Goal: Check status

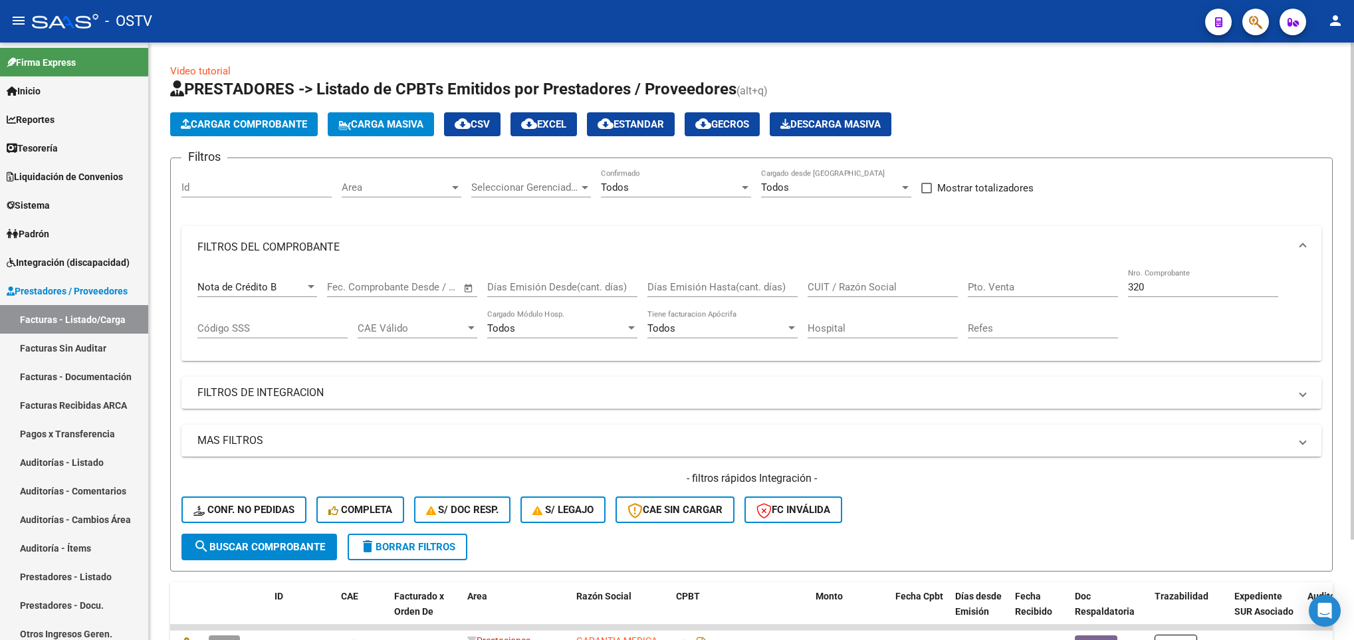
scroll to position [120, 0]
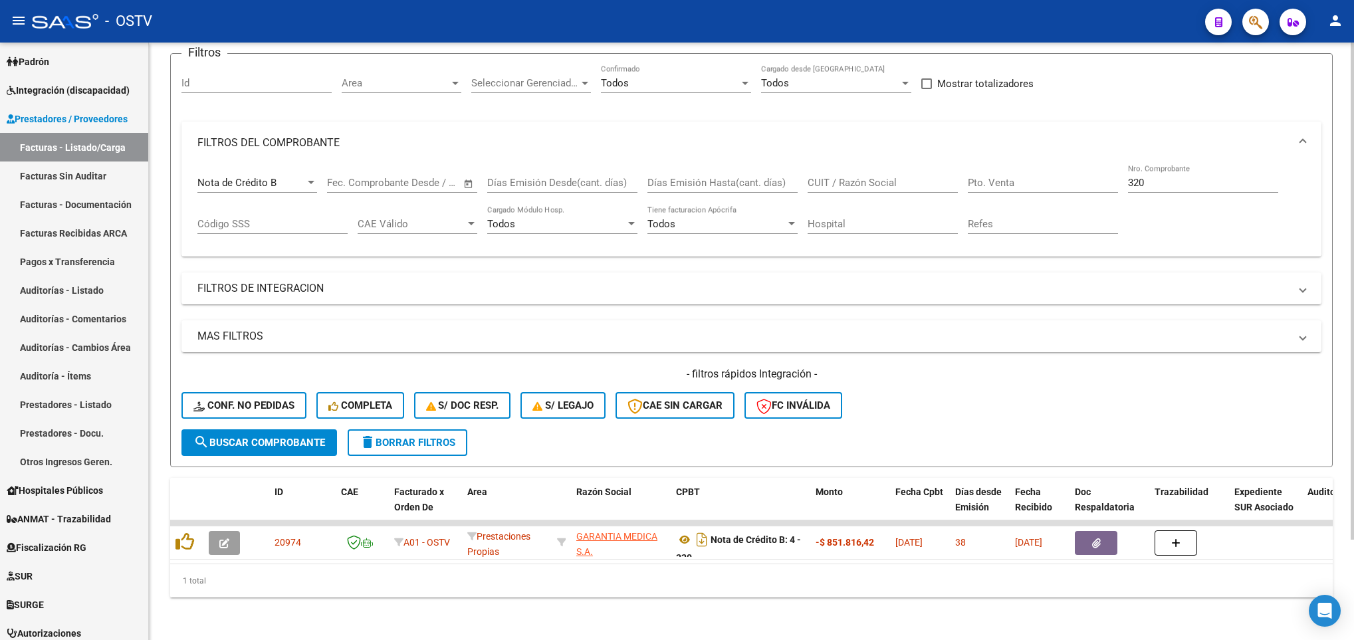
click at [411, 437] on span "delete Borrar Filtros" at bounding box center [408, 443] width 96 height 12
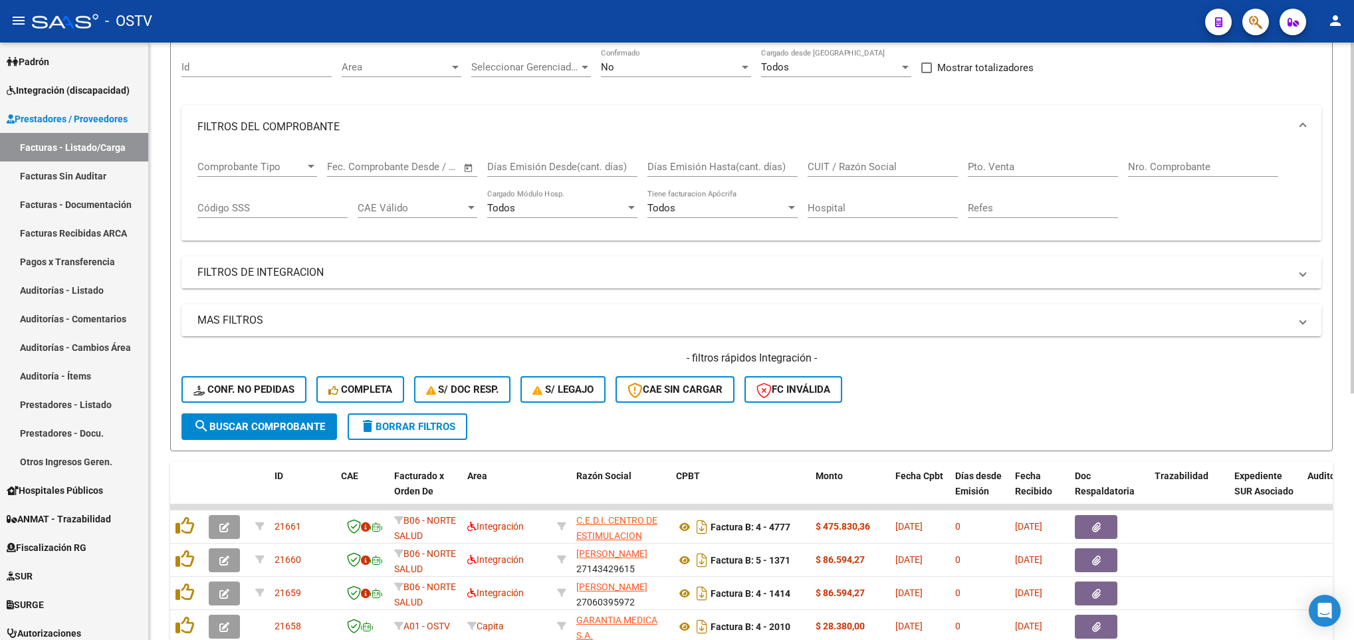
click at [628, 88] on div "No Confirmado" at bounding box center [676, 69] width 150 height 41
click at [628, 72] on div "No" at bounding box center [670, 67] width 138 height 12
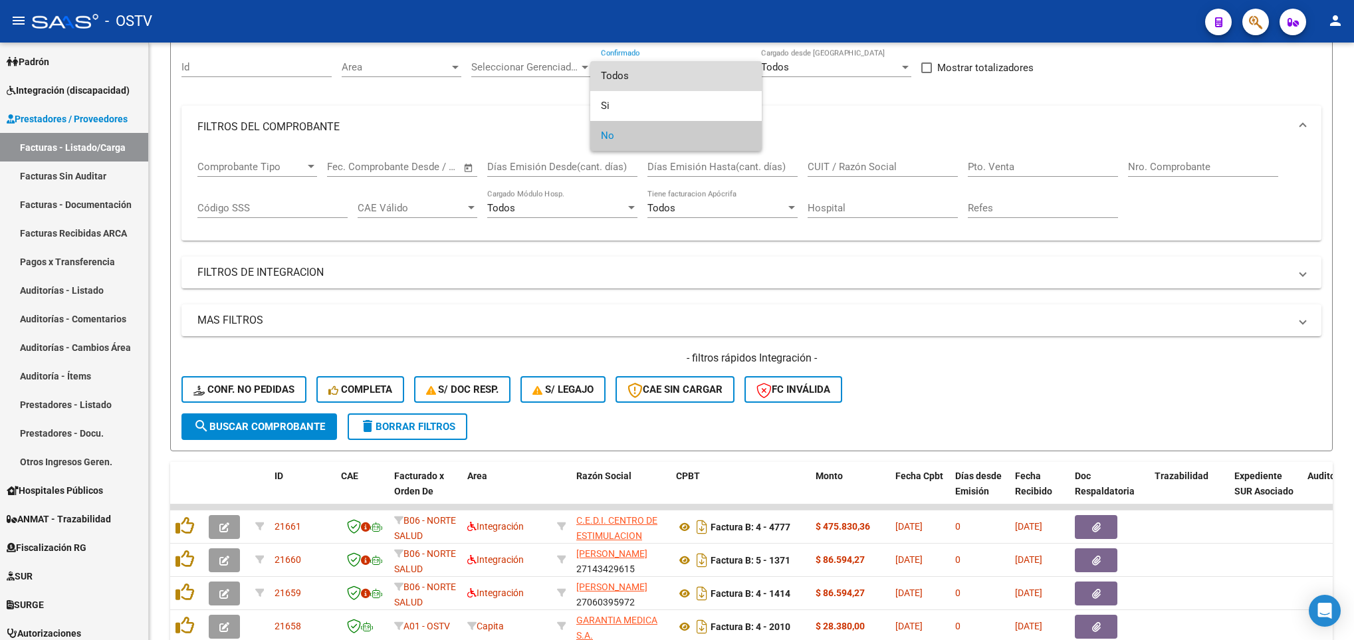
click at [631, 76] on span "Todos" at bounding box center [676, 76] width 150 height 30
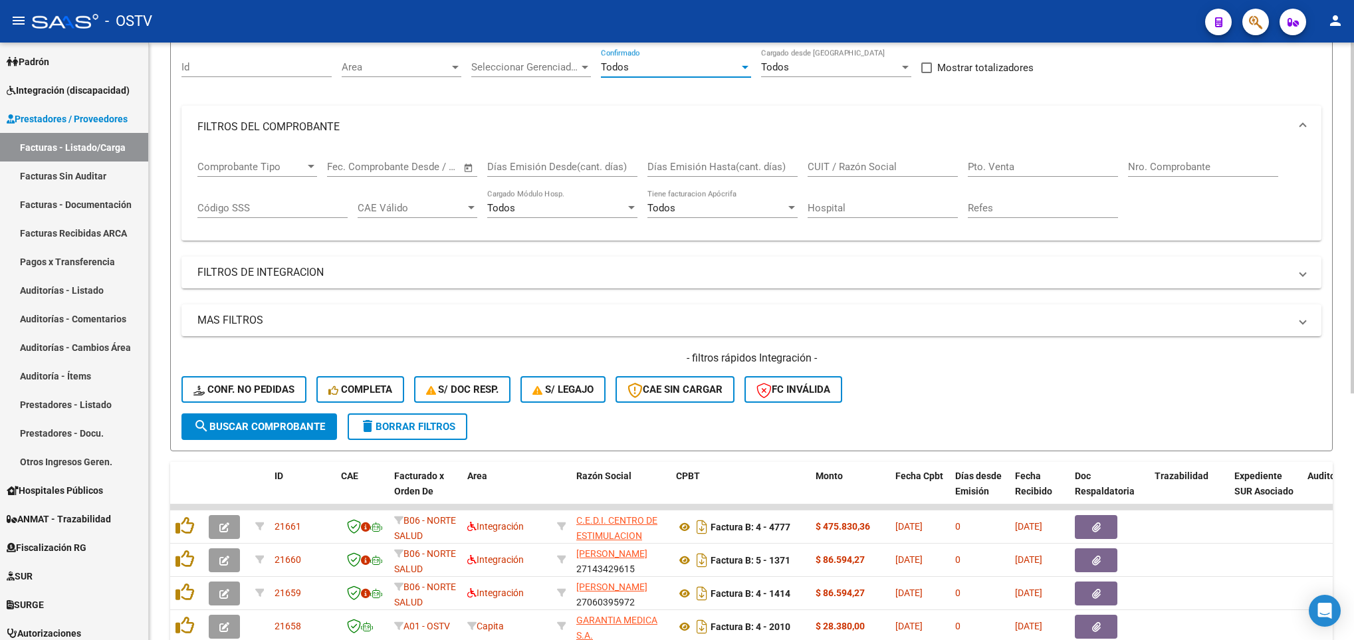
click at [840, 162] on input "CUIT / Razón Social" at bounding box center [883, 167] width 150 height 12
paste input "30999074843"
type input "30999074843"
click at [270, 432] on span "search Buscar Comprobante" at bounding box center [259, 427] width 132 height 12
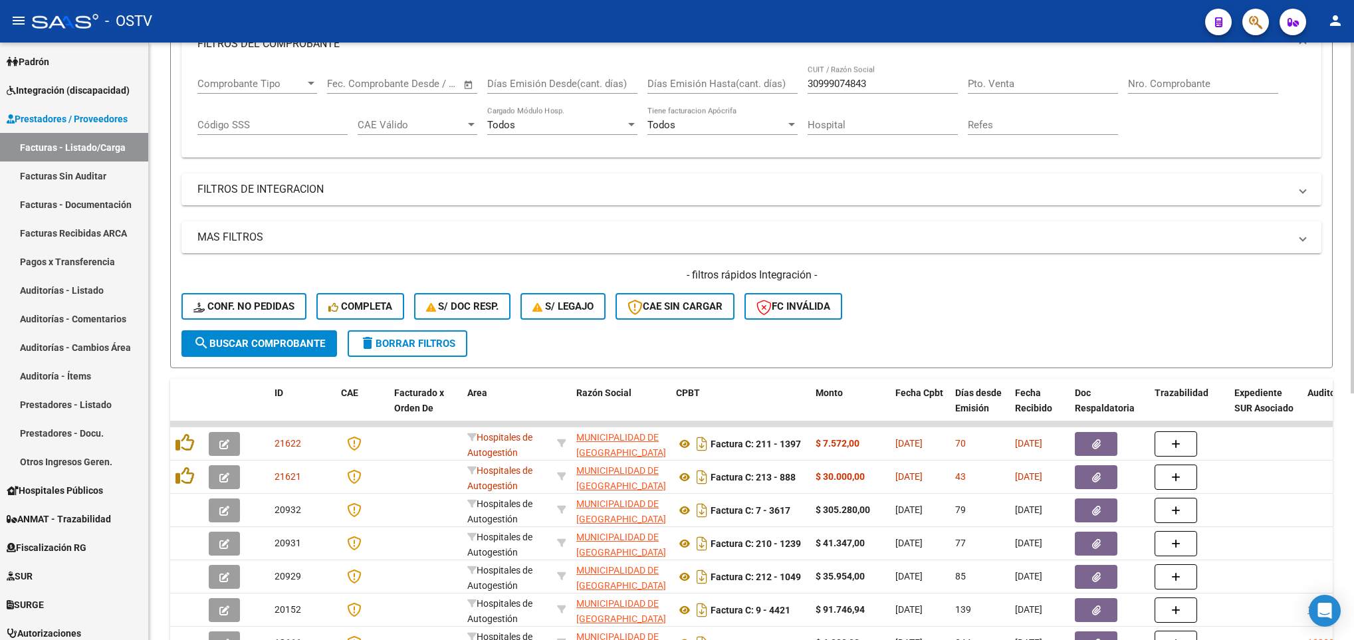
scroll to position [0, 0]
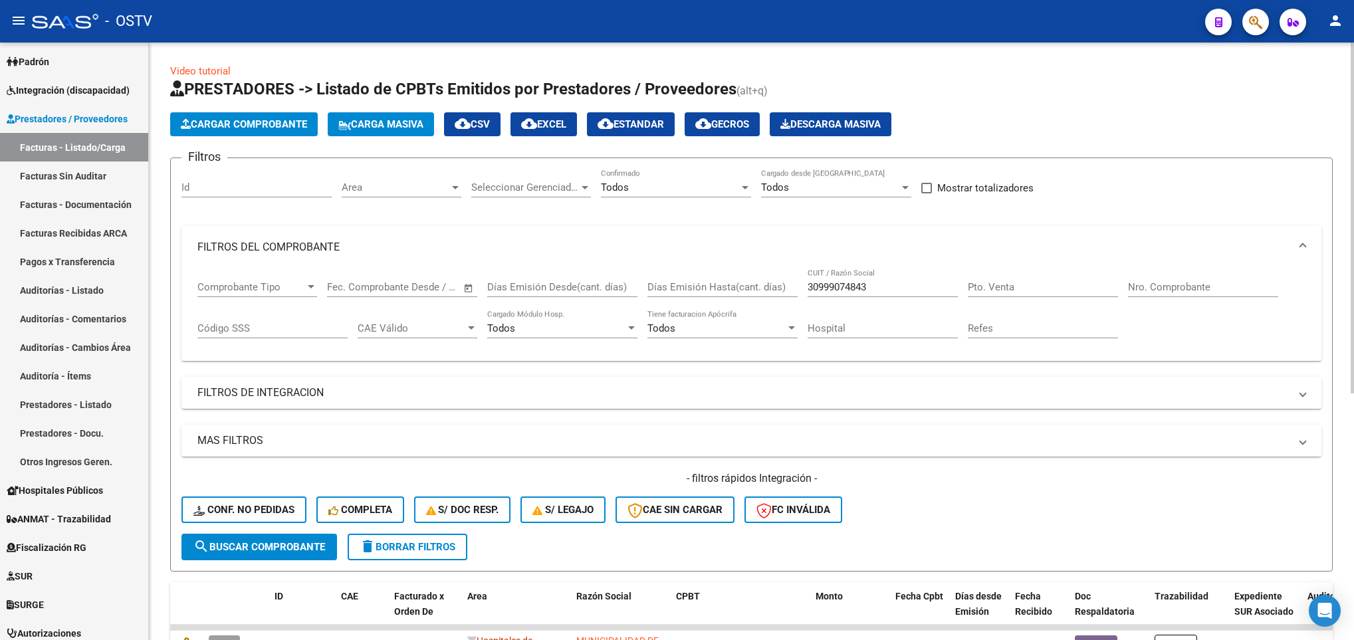
drag, startPoint x: 1146, startPoint y: 284, endPoint x: 1135, endPoint y: 285, distance: 10.7
click at [1146, 284] on input "Nro. Comprobante" at bounding box center [1203, 287] width 150 height 12
type input "9201"
click at [239, 537] on button "search Buscar Comprobante" at bounding box center [260, 547] width 156 height 27
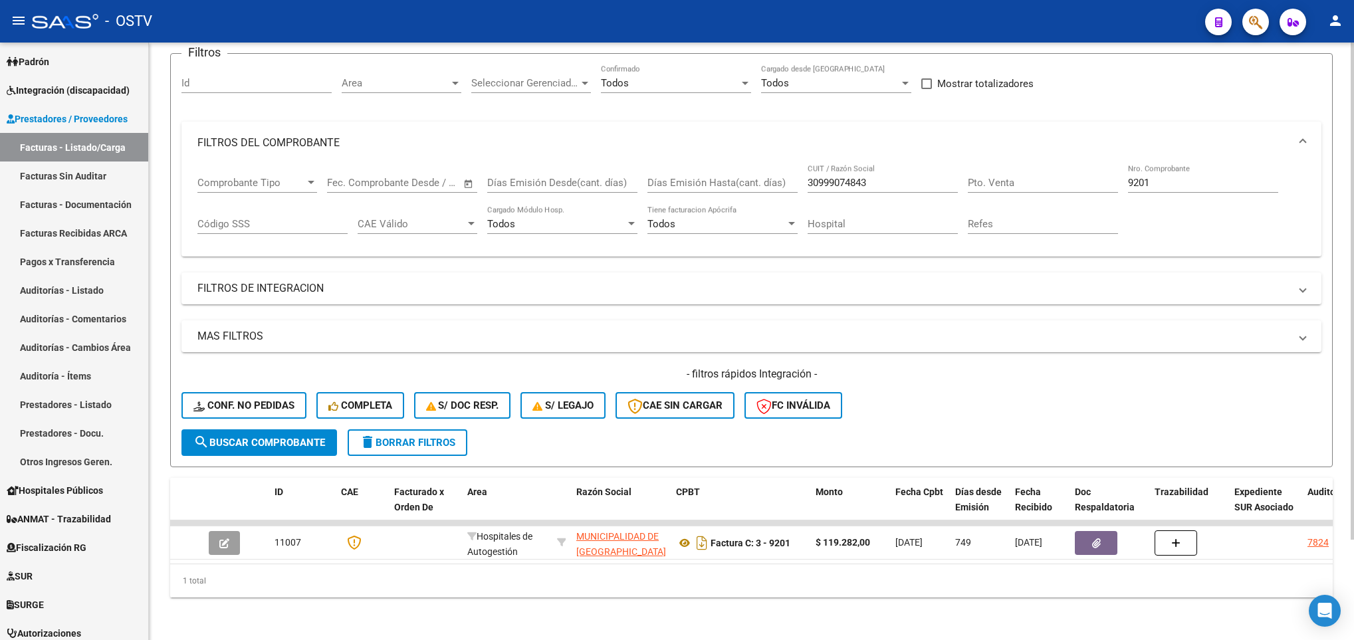
scroll to position [120, 0]
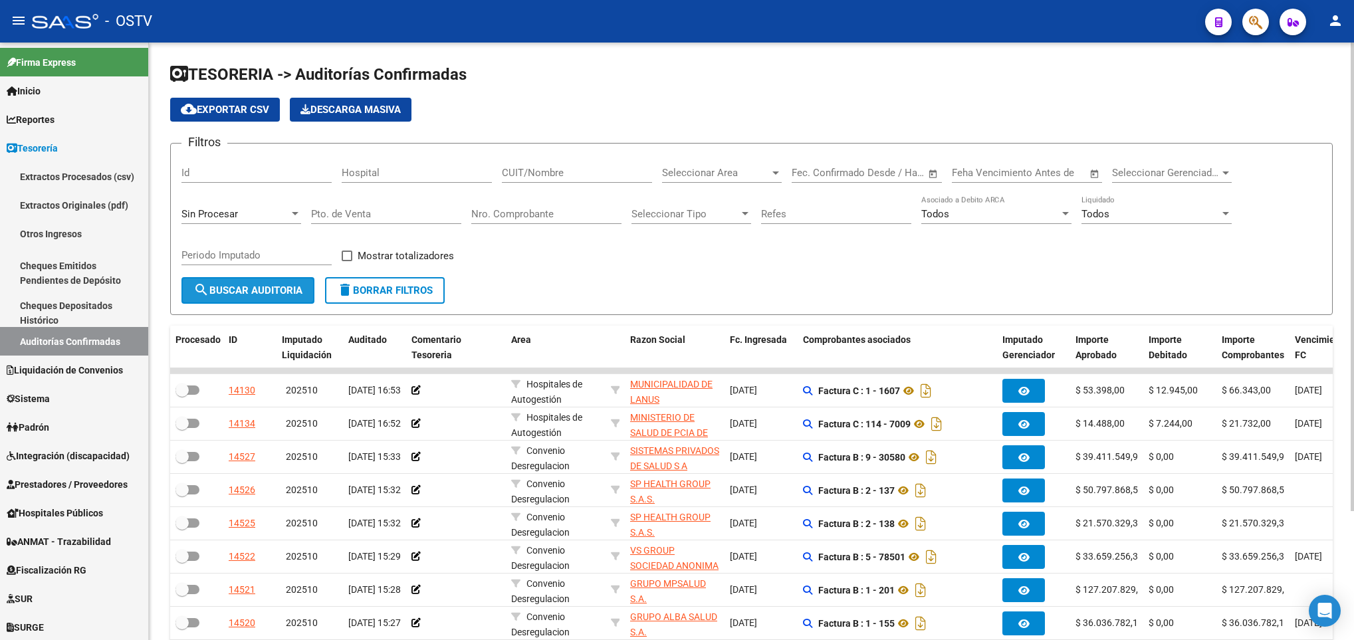
click at [233, 296] on span "search Buscar Auditoria" at bounding box center [247, 291] width 109 height 12
click at [275, 294] on span "search Buscar Auditoria" at bounding box center [247, 291] width 109 height 12
